Goal: Download file/media

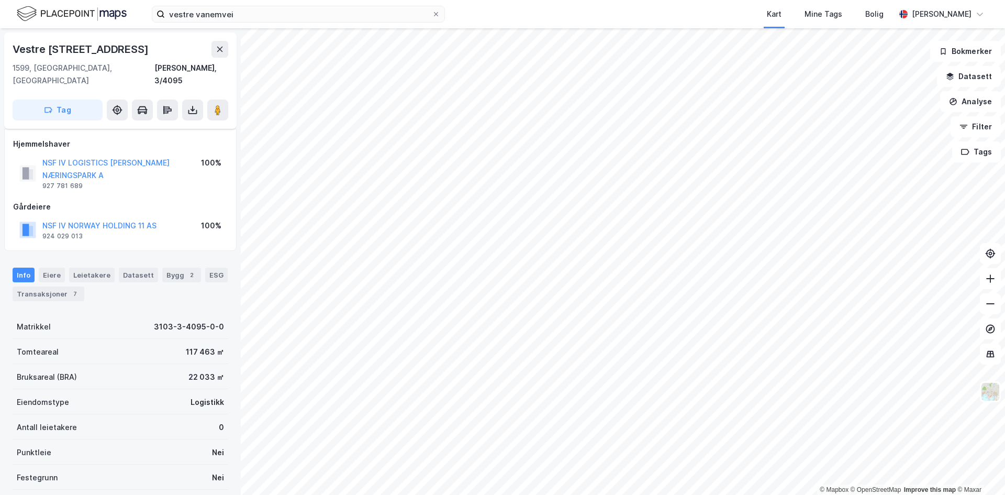
scroll to position [34, 0]
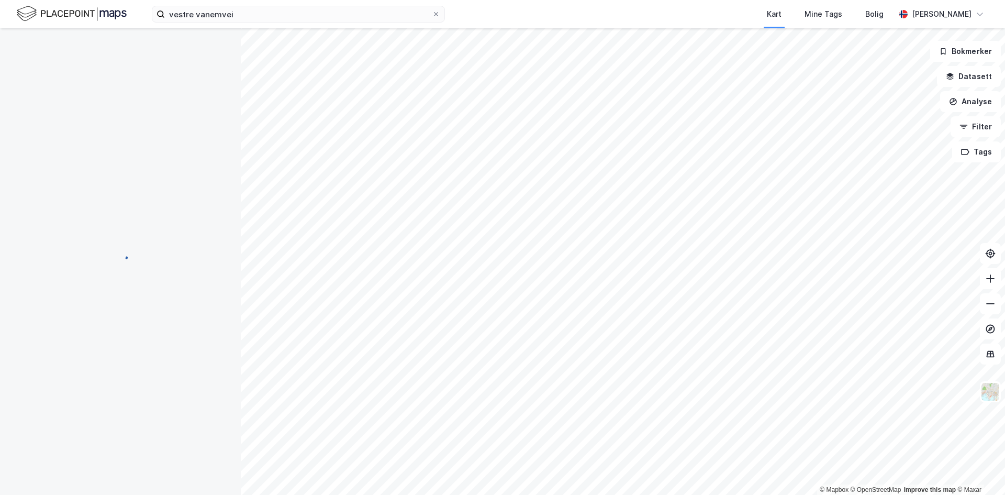
scroll to position [34, 0]
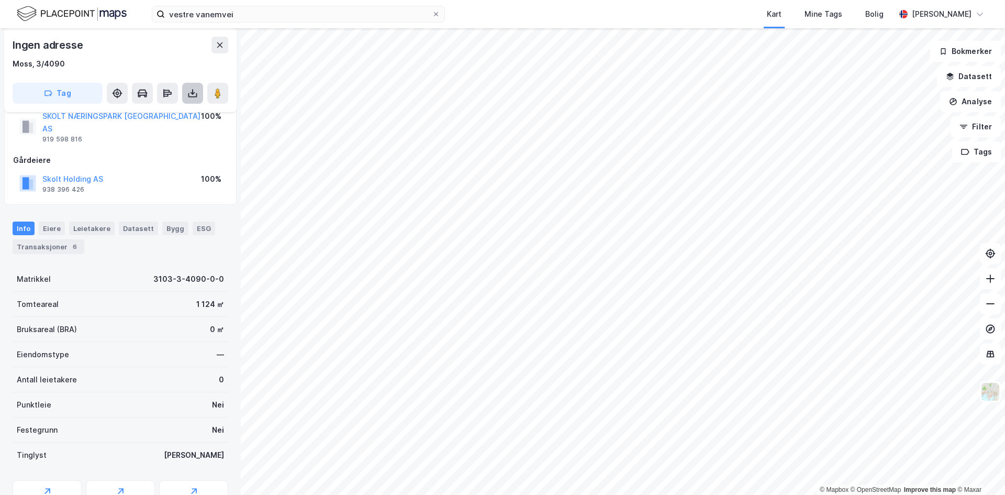
click at [192, 93] on icon at bounding box center [192, 93] width 4 height 3
click at [140, 111] on div "Last ned grunnbok" at bounding box center [140, 114] width 61 height 8
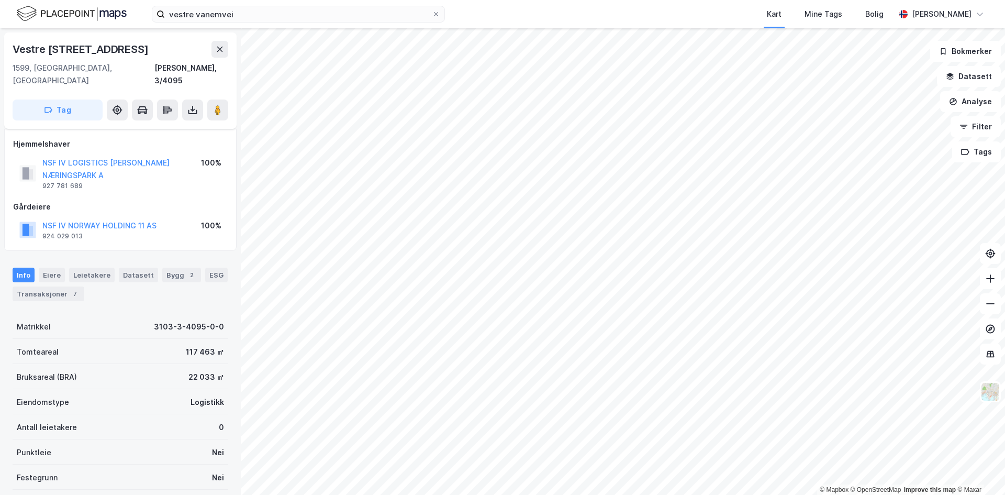
scroll to position [34, 0]
